Goal: Navigation & Orientation: Find specific page/section

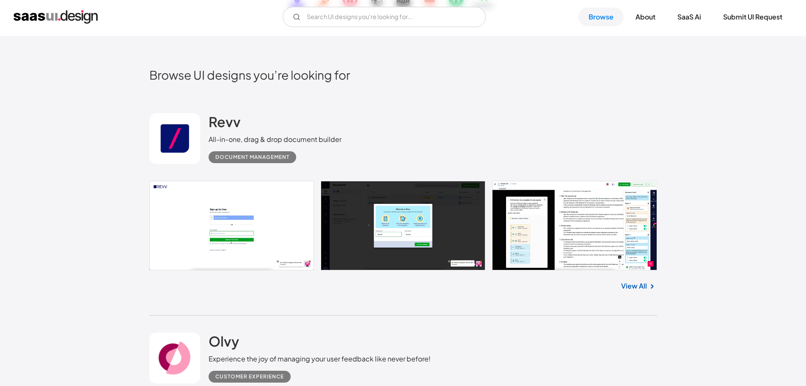
scroll to position [198, 0]
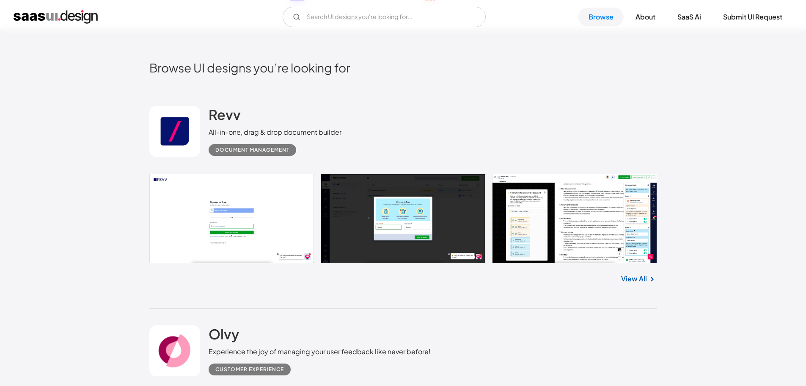
click at [260, 220] on link at bounding box center [403, 218] width 508 height 89
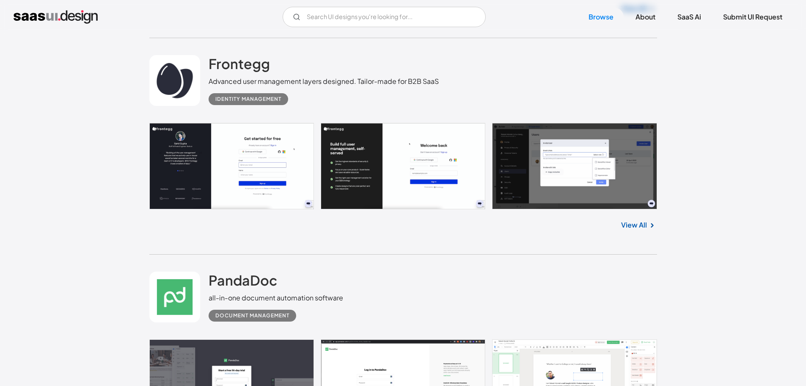
scroll to position [2724, 0]
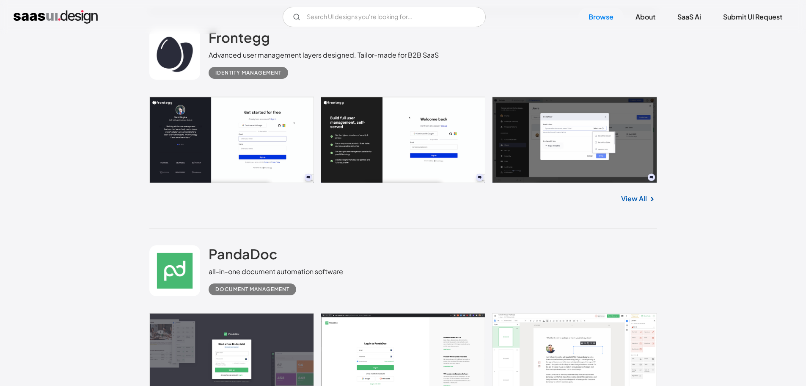
click at [643, 195] on link "View All" at bounding box center [634, 198] width 26 height 10
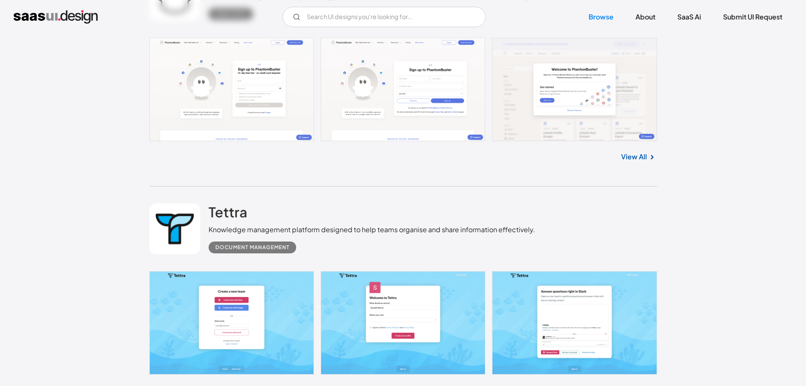
scroll to position [21021, 0]
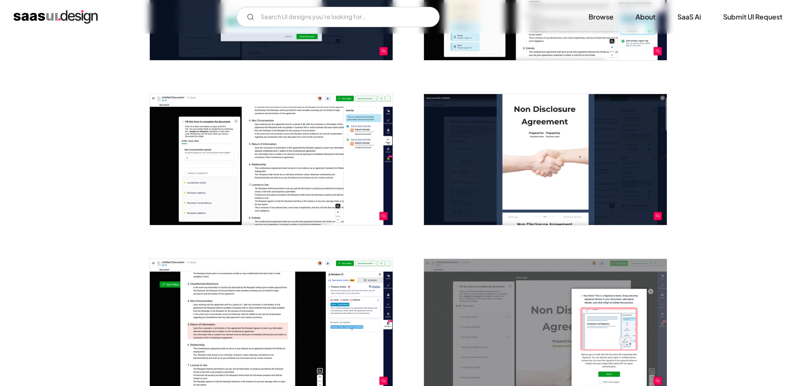
scroll to position [875, 0]
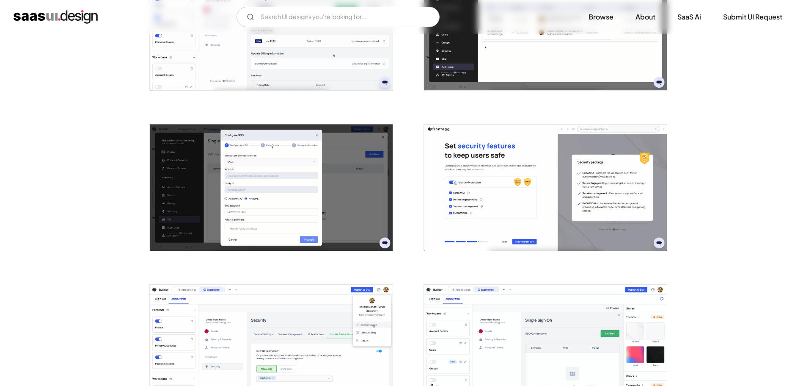
scroll to position [649, 0]
